Goal: Task Accomplishment & Management: Manage account settings

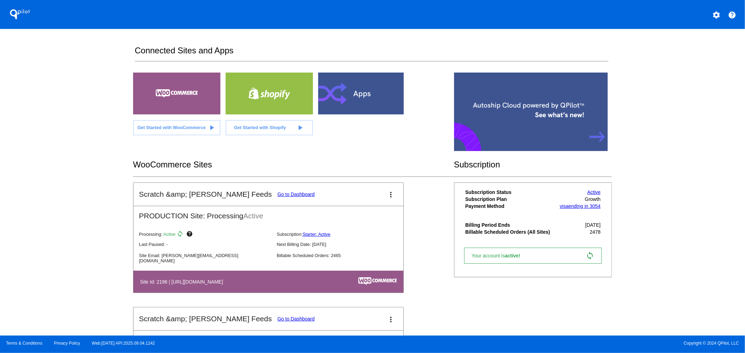
click at [254, 191] on mat-card-title "Scratch &amp; [PERSON_NAME] Feeds Go to Dashboard" at bounding box center [227, 194] width 176 height 8
click at [277, 196] on link "Go to Dashboard" at bounding box center [295, 195] width 37 height 6
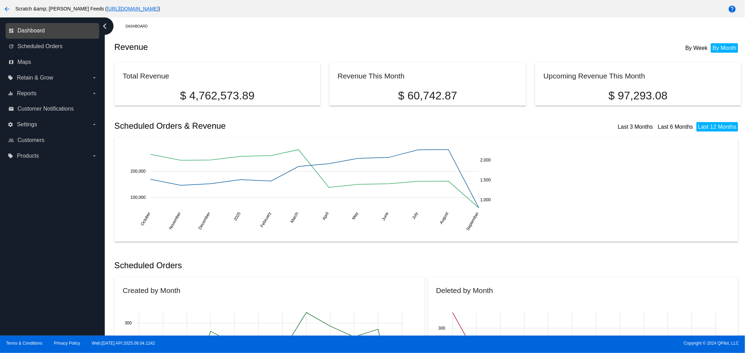
click at [29, 29] on span "Dashboard" at bounding box center [30, 31] width 27 height 6
click at [32, 47] on span "Scheduled Orders" at bounding box center [39, 46] width 45 height 6
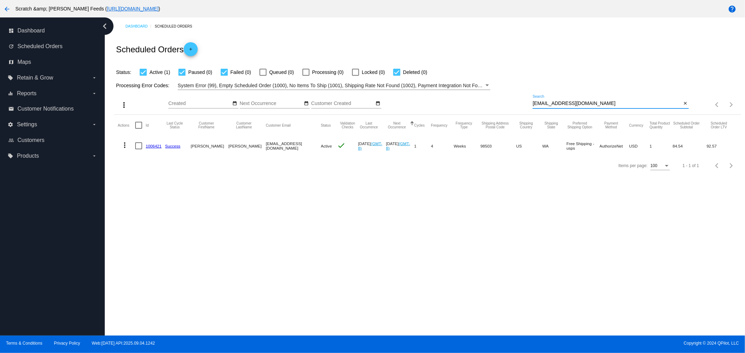
drag, startPoint x: 587, startPoint y: 105, endPoint x: 498, endPoint y: 99, distance: 89.3
click at [498, 99] on div "more_vert Sep Jan Feb Mar [DATE]" at bounding box center [427, 102] width 626 height 25
type input "935276"
click at [151, 147] on link "935276" at bounding box center [153, 146] width 14 height 5
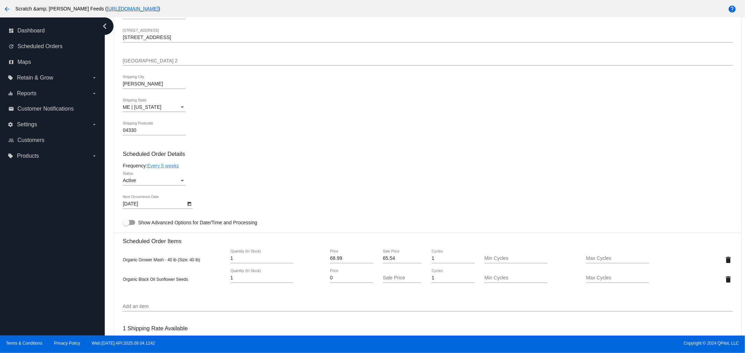
scroll to position [427, 0]
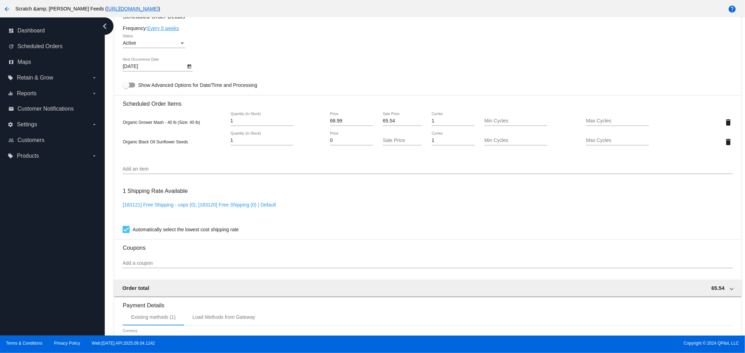
click at [148, 168] on input "Add an item" at bounding box center [428, 170] width 610 height 6
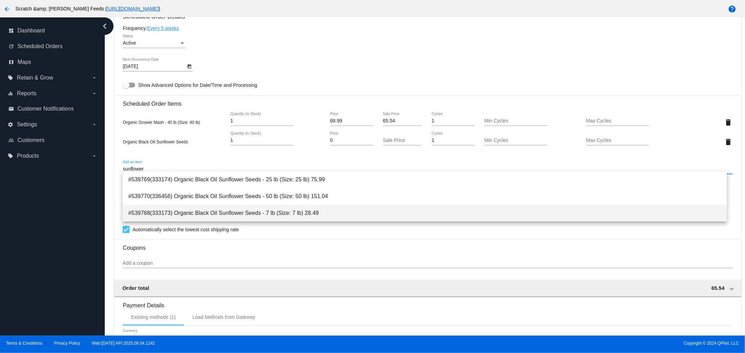
type input "sunflower"
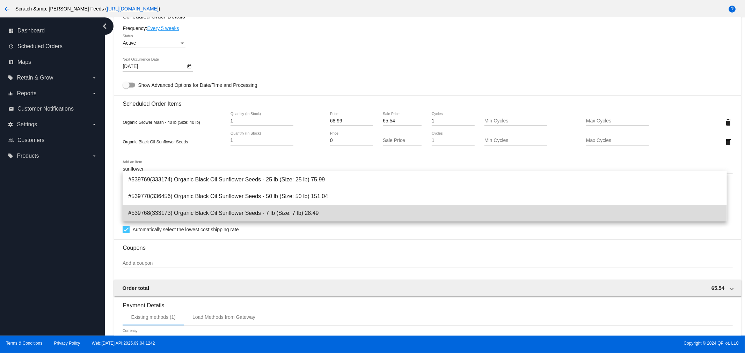
click at [252, 214] on span "#539768(333173) Organic Black Oil Sunflower Seeds - 7 lb (Size: 7 lb) 28.49" at bounding box center [424, 213] width 593 height 17
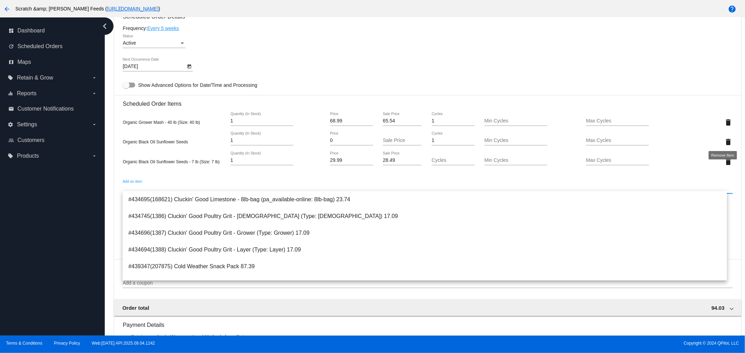
click at [724, 138] on mat-icon "delete" at bounding box center [728, 142] width 8 height 8
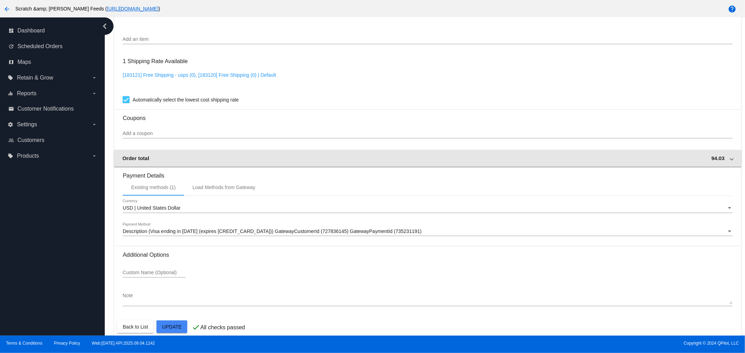
scroll to position [561, 0]
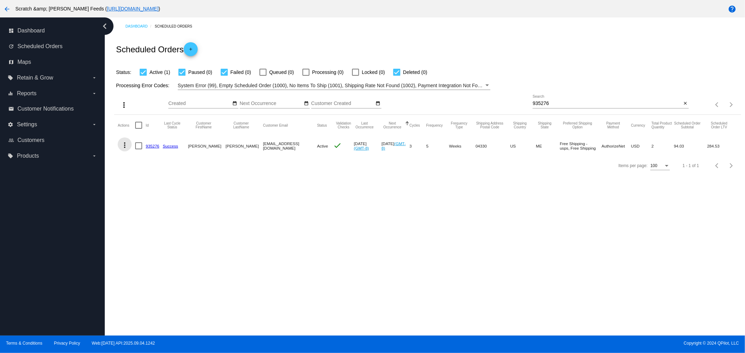
click at [124, 147] on mat-icon "more_vert" at bounding box center [124, 145] width 8 height 8
click at [141, 195] on span "Process Now" at bounding box center [153, 196] width 29 height 6
